Goal: Navigation & Orientation: Find specific page/section

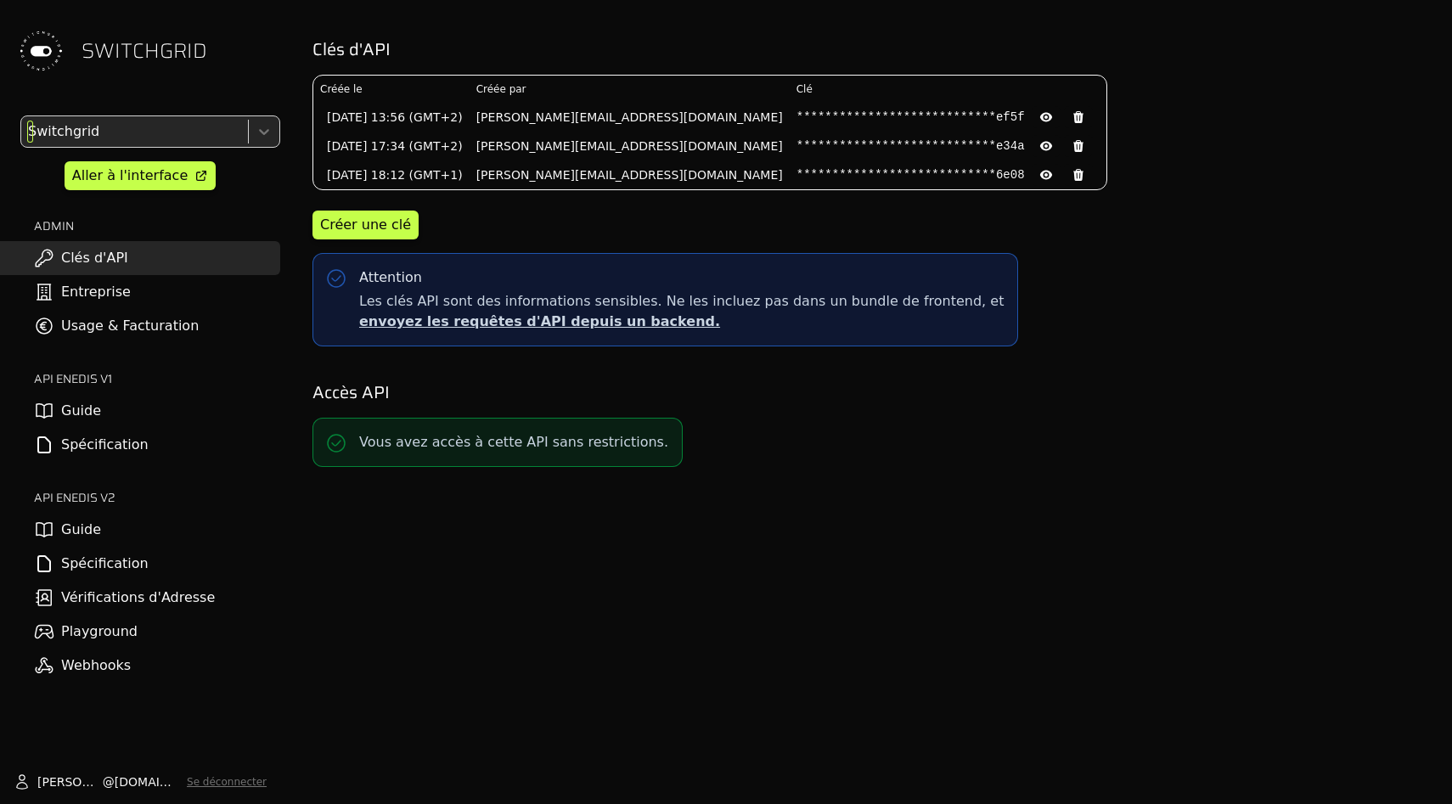
click at [197, 132] on div at bounding box center [133, 132] width 216 height 24
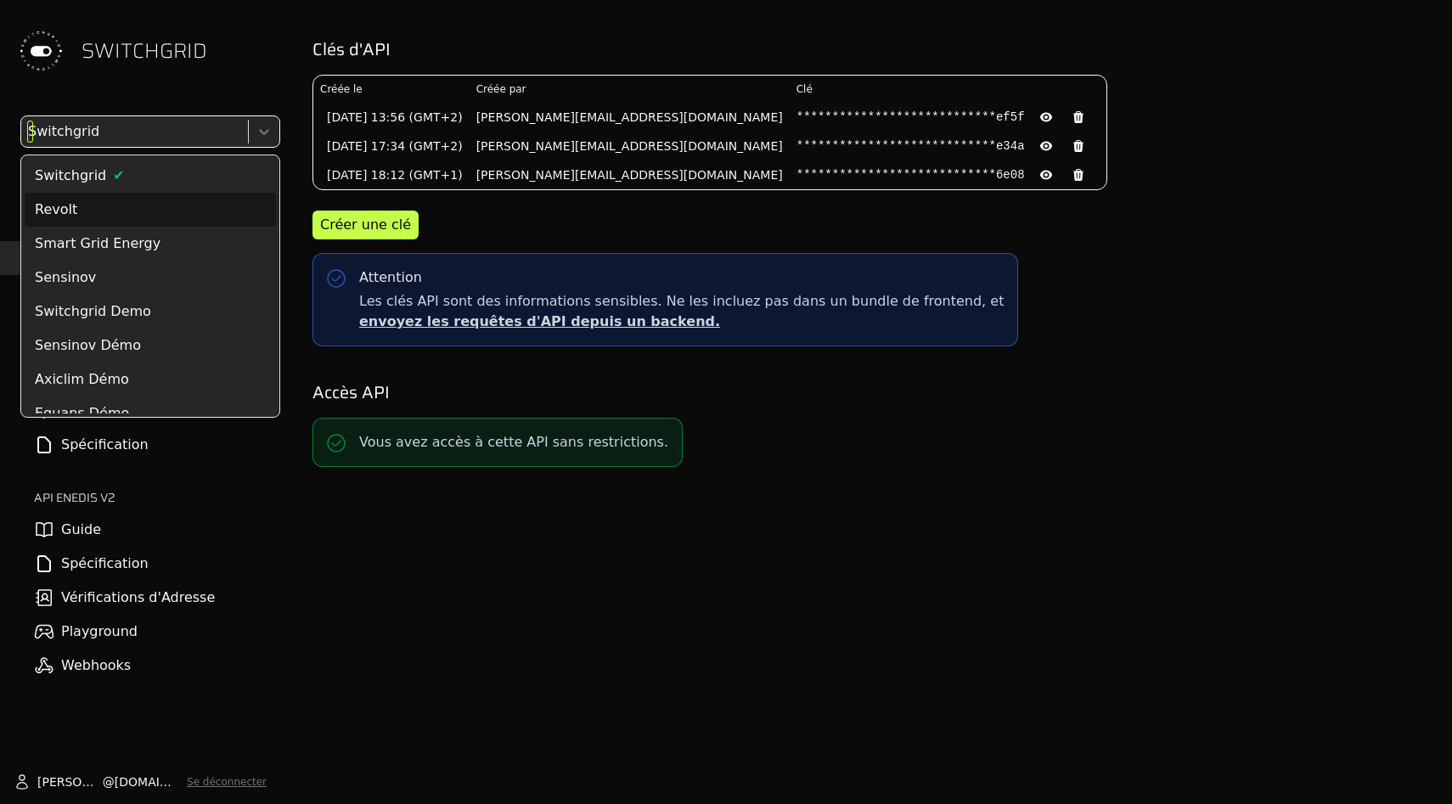
click at [177, 206] on div "Revolt" at bounding box center [150, 210] width 251 height 34
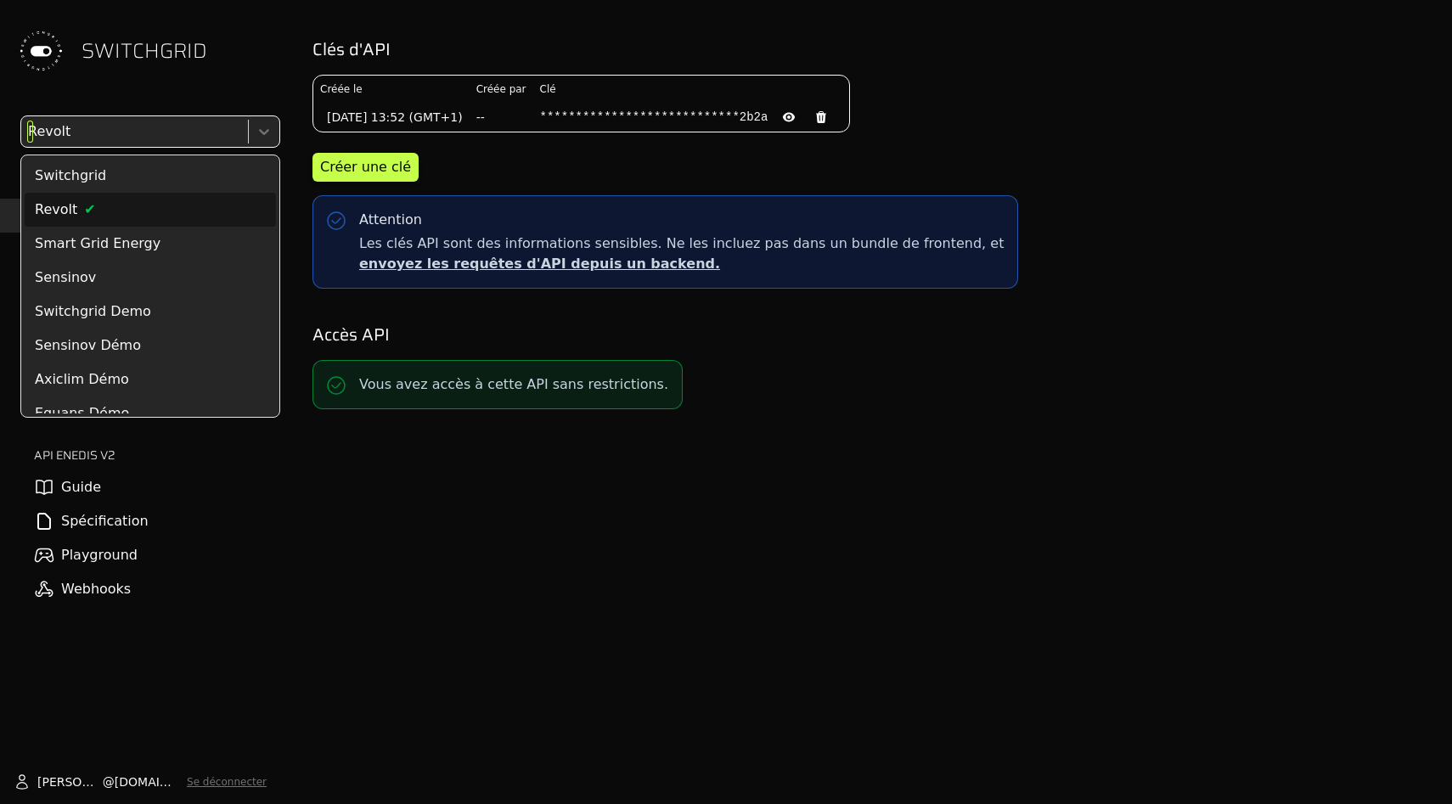
click at [183, 127] on div at bounding box center [133, 132] width 216 height 24
click at [183, 181] on div "Switchgrid" at bounding box center [150, 176] width 251 height 34
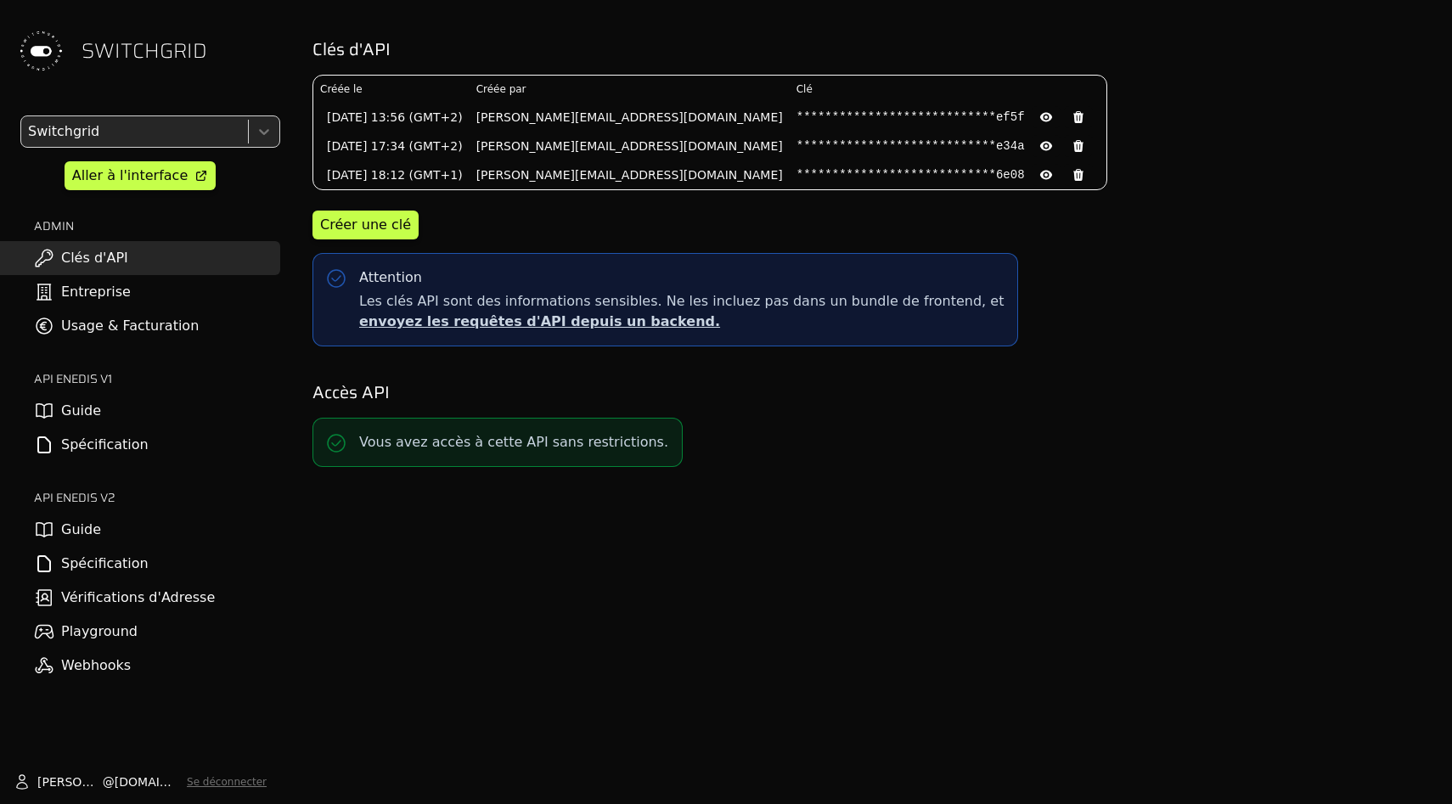
click at [157, 160] on div "Switchgrid Aller à l'interface ADMIN Clés d'API Entreprise Usage & Facturation …" at bounding box center [140, 398] width 280 height 567
click at [155, 171] on div "Aller à l'interface" at bounding box center [129, 176] width 115 height 20
click at [175, 126] on div at bounding box center [133, 132] width 216 height 24
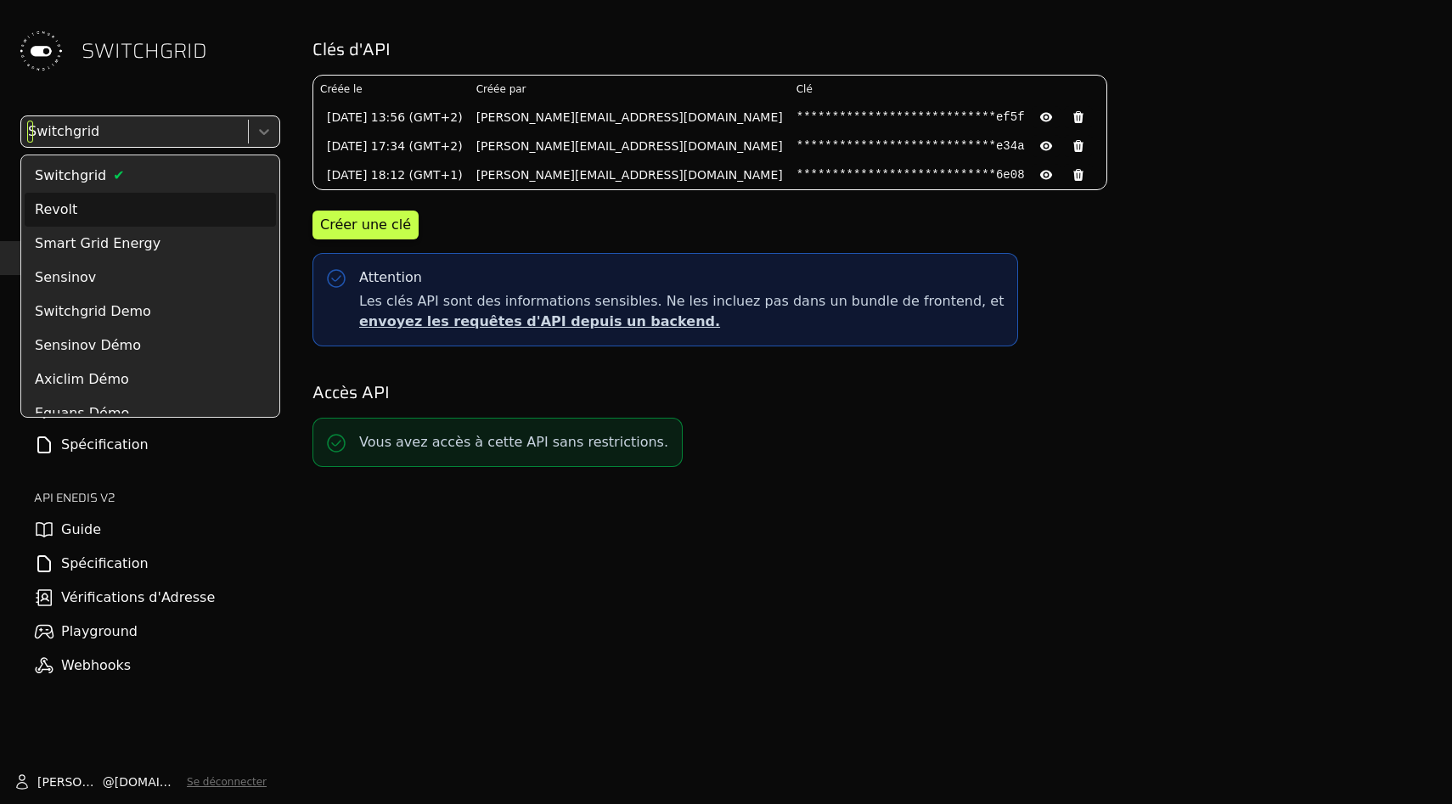
click at [173, 207] on div "Revolt" at bounding box center [150, 210] width 251 height 34
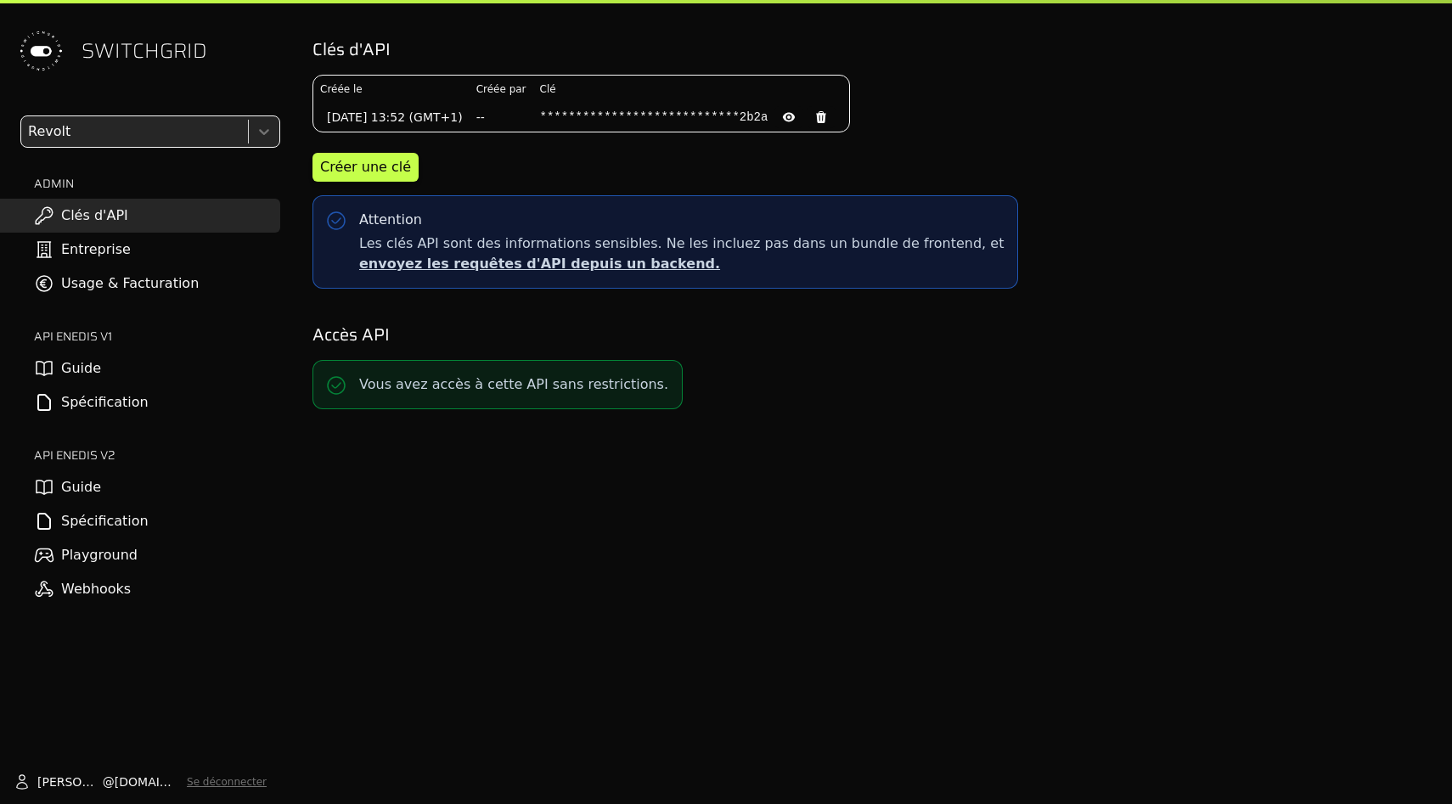
click at [185, 131] on div at bounding box center [133, 132] width 216 height 24
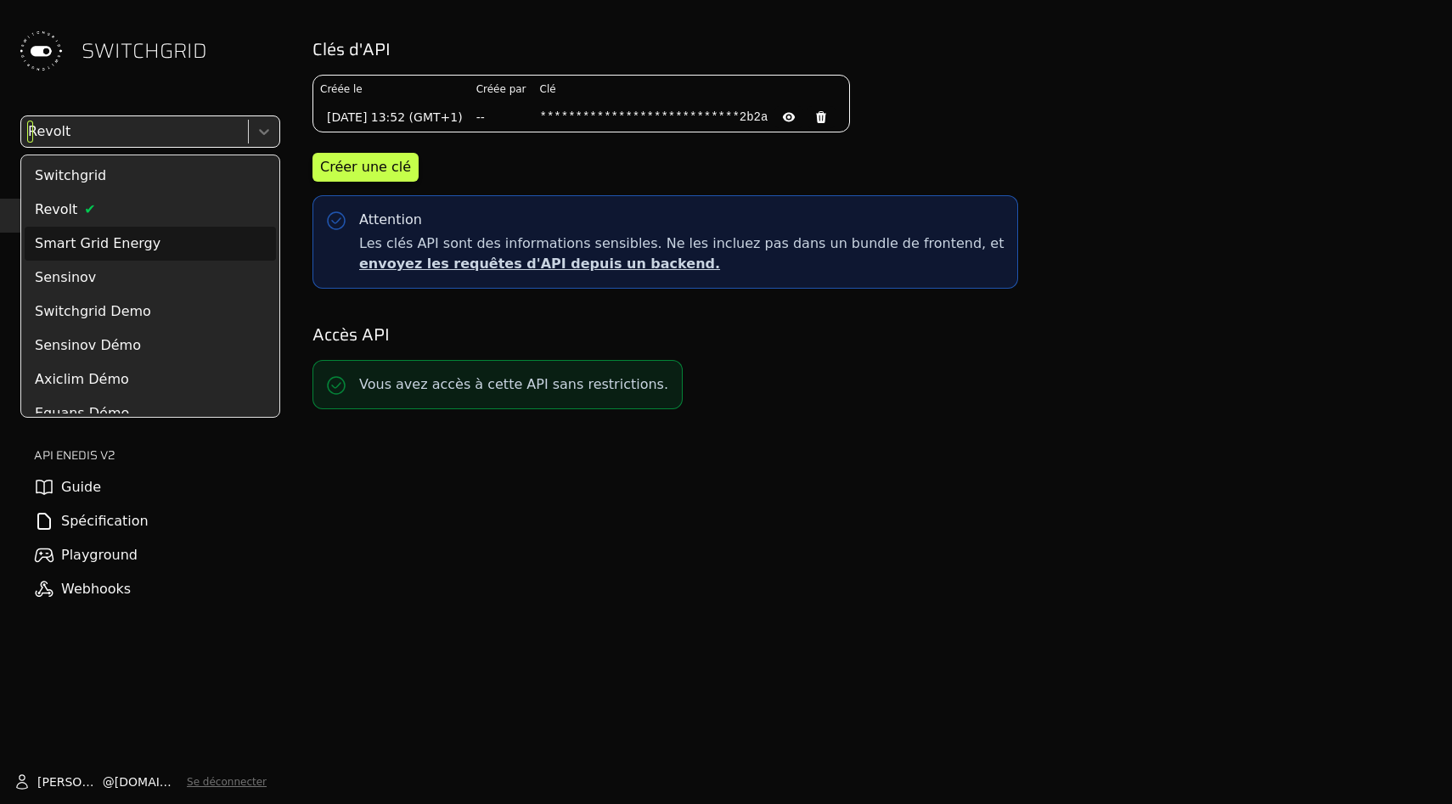
click at [183, 261] on div "Sensinov" at bounding box center [150, 278] width 251 height 34
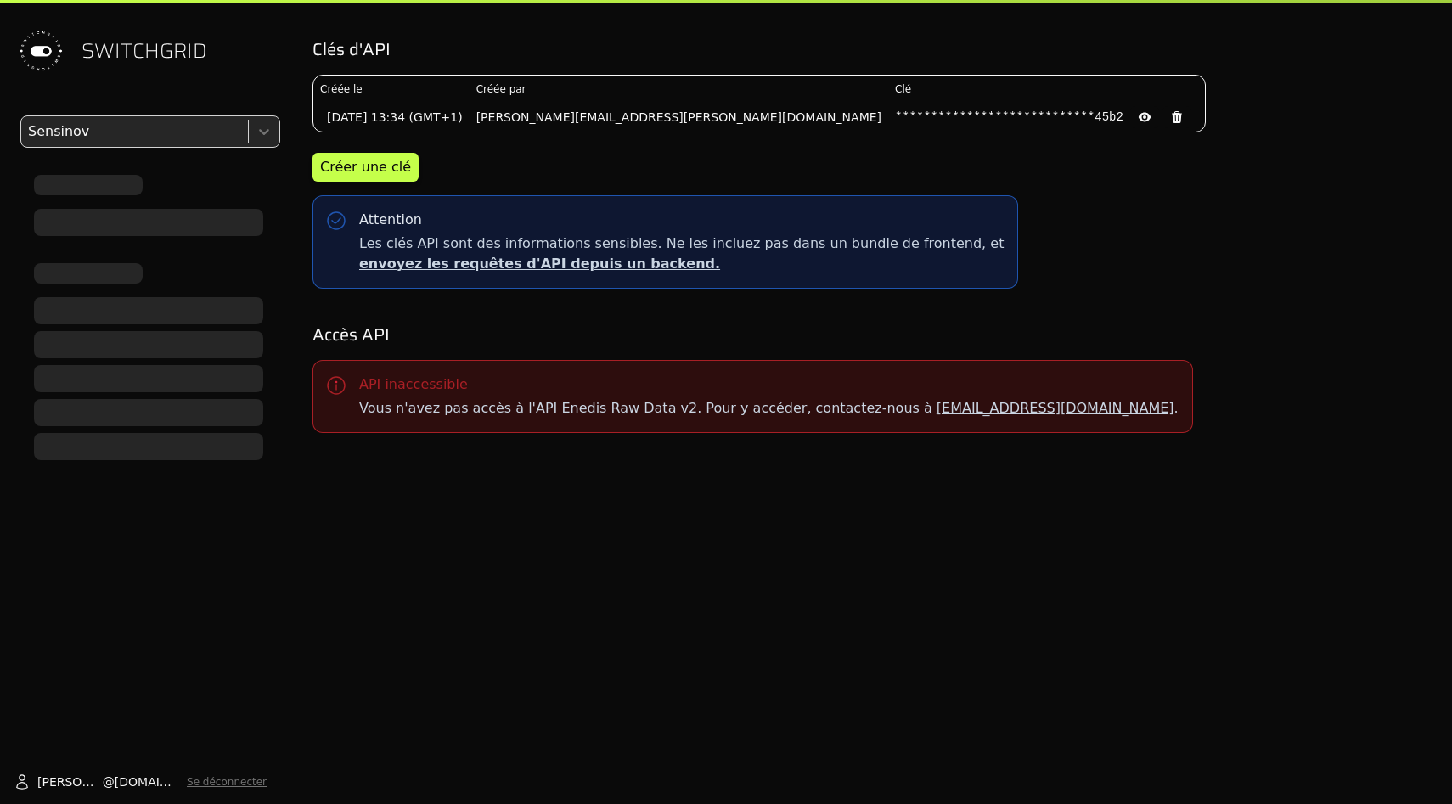
click at [198, 91] on div "SWITCHGRID" at bounding box center [140, 51] width 280 height 102
click at [198, 120] on div at bounding box center [133, 132] width 216 height 24
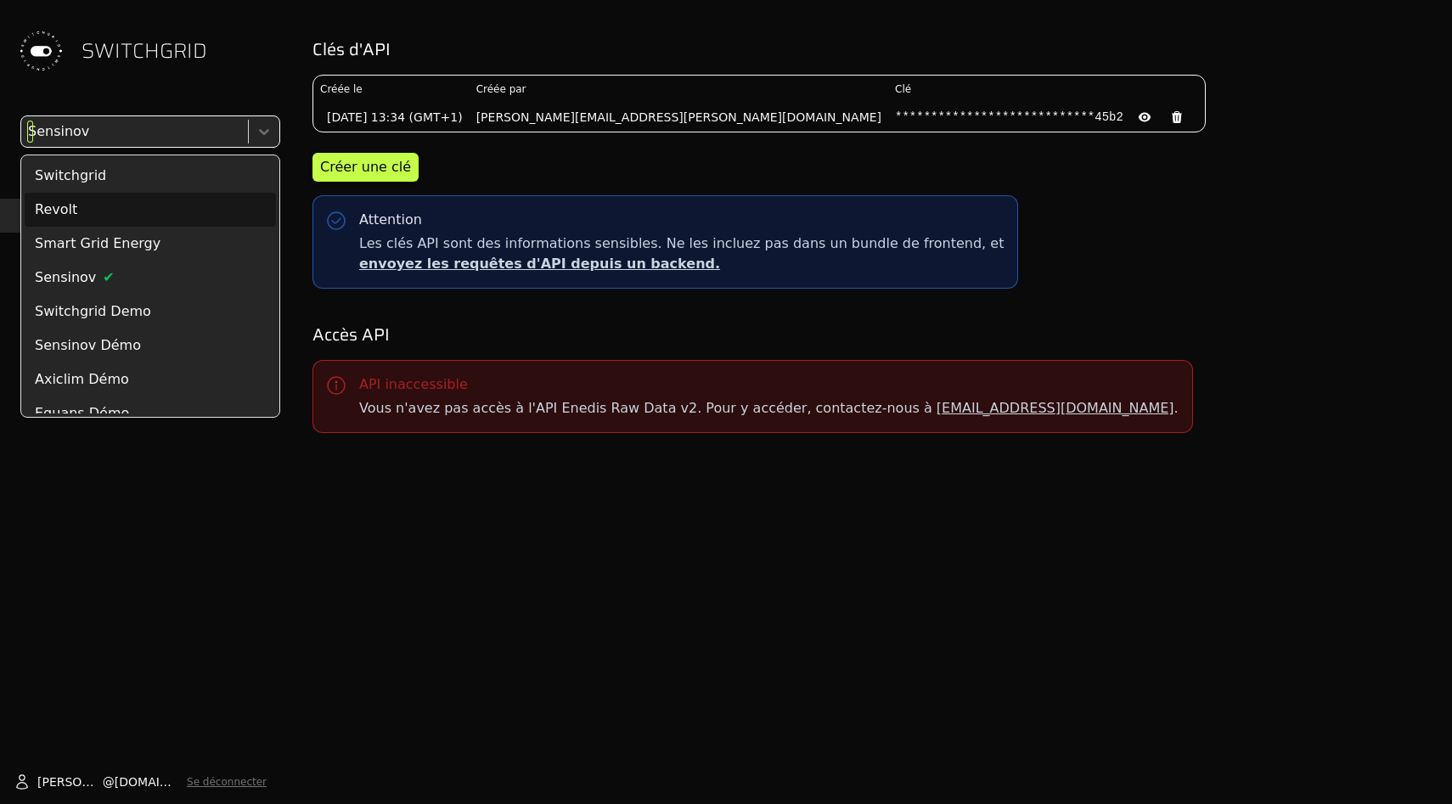
click at [186, 205] on div "Revolt" at bounding box center [150, 210] width 251 height 34
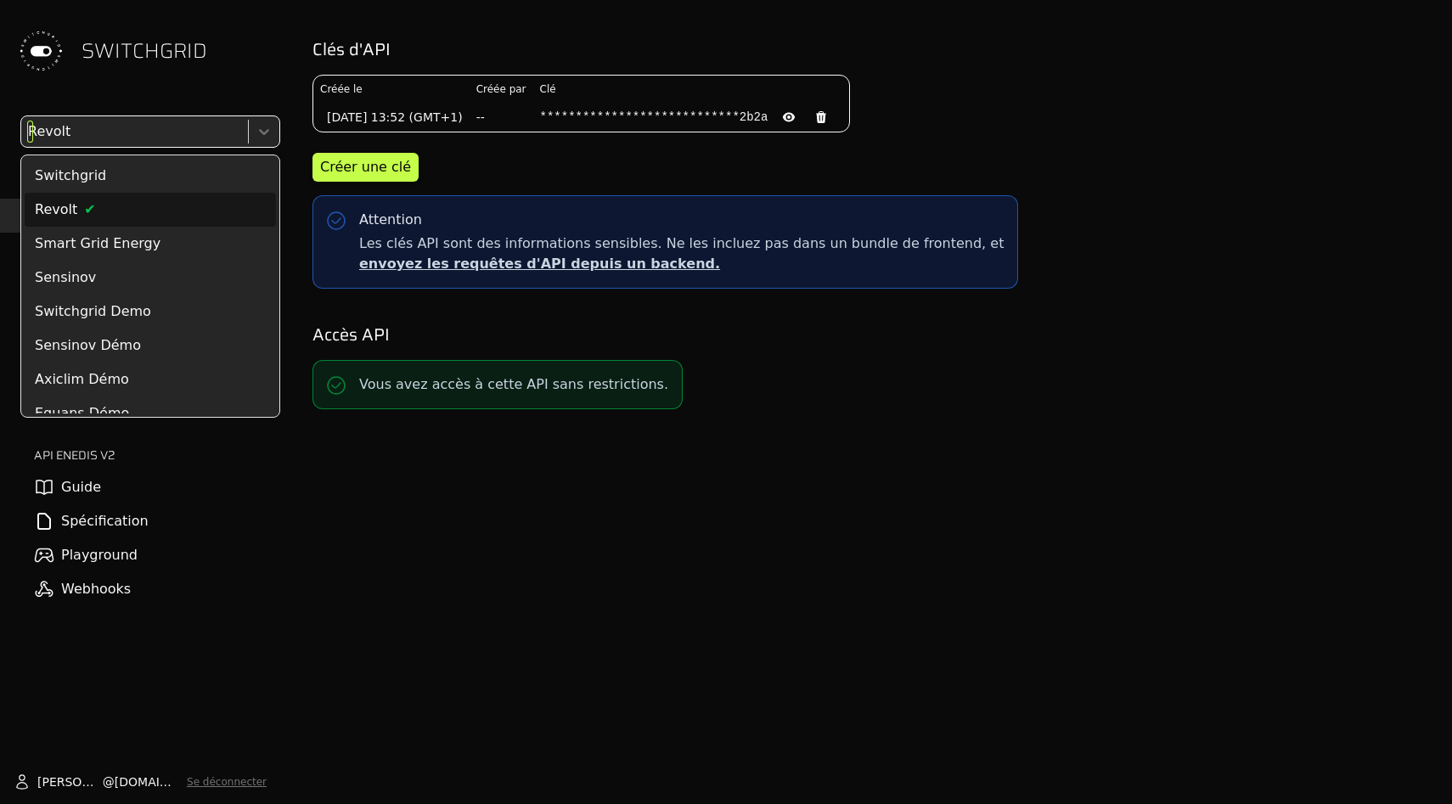
click at [210, 122] on div at bounding box center [133, 132] width 216 height 24
click at [190, 175] on div "Switchgrid" at bounding box center [150, 176] width 251 height 34
